Goal: Transaction & Acquisition: Purchase product/service

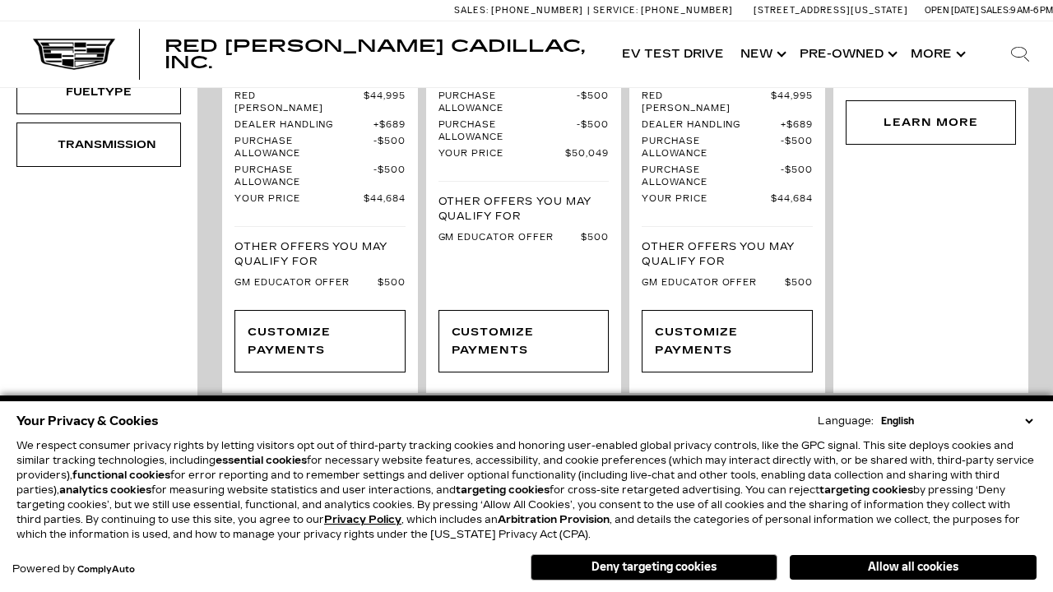
scroll to position [260, 0]
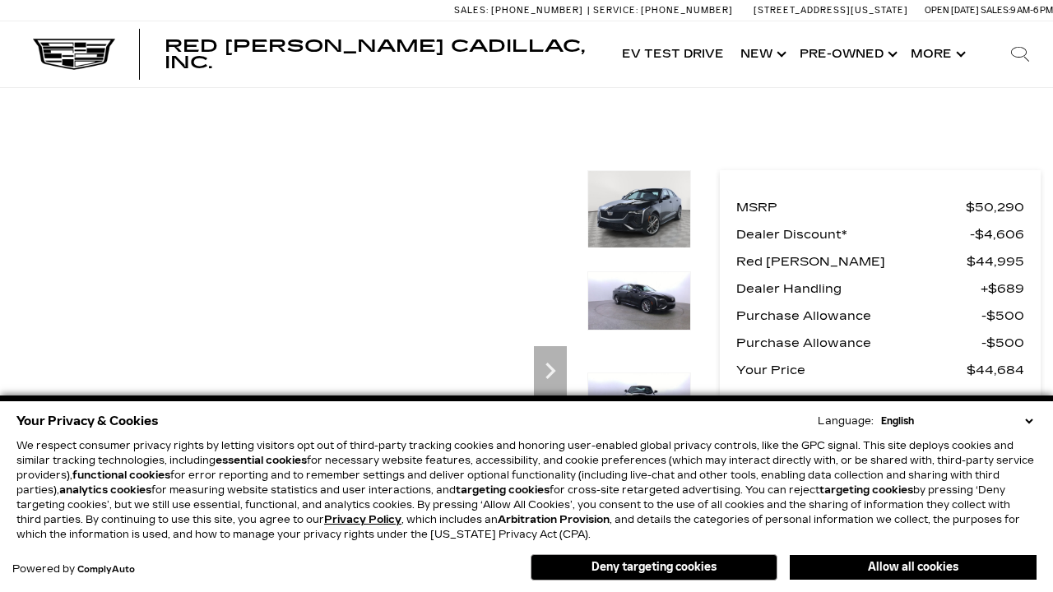
scroll to position [806, 0]
